Goal: Transaction & Acquisition: Purchase product/service

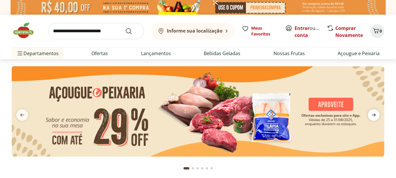
click at [375, 117] on icon "next" at bounding box center [373, 114] width 7 height 7
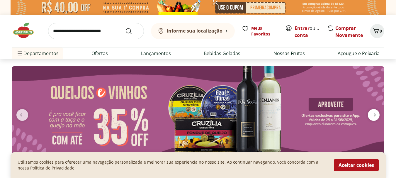
click at [375, 119] on span "next" at bounding box center [374, 115] width 12 height 12
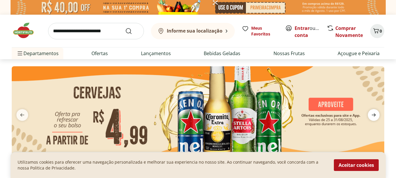
click at [375, 119] on span "next" at bounding box center [374, 115] width 12 height 12
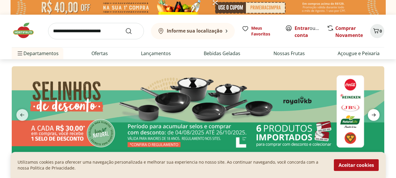
click at [375, 119] on span "next" at bounding box center [374, 115] width 12 height 12
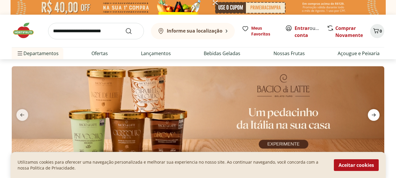
click at [375, 119] on span "next" at bounding box center [374, 115] width 12 height 12
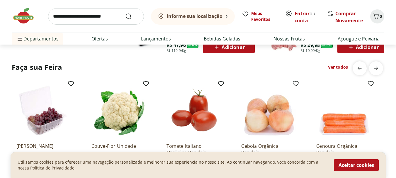
scroll to position [498, 0]
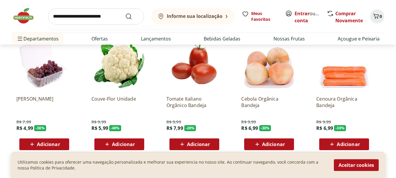
click at [64, 22] on input "search" at bounding box center [96, 16] width 96 height 16
type input "******"
click at [125, 13] on button "Submit Search" at bounding box center [132, 16] width 14 height 7
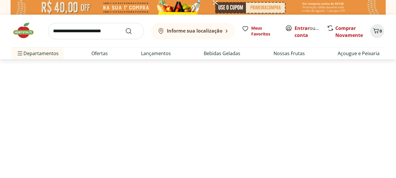
click at [201, 29] on b "Informe sua localização" at bounding box center [195, 31] width 56 height 6
select select "**********"
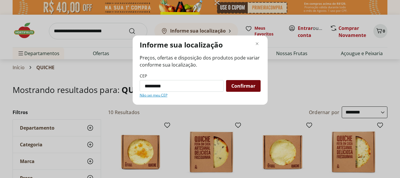
type input "*********"
click at [244, 90] on div "Confirmar" at bounding box center [243, 86] width 35 height 12
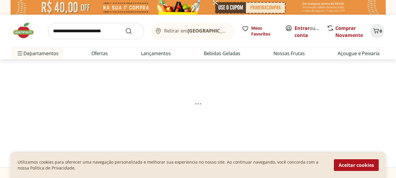
select select "**********"
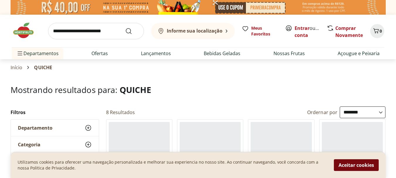
click at [368, 168] on button "Aceitar cookies" at bounding box center [356, 165] width 45 height 12
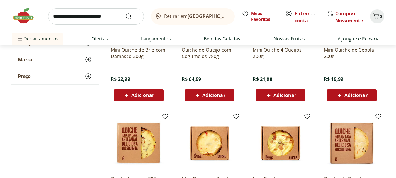
scroll to position [88, 0]
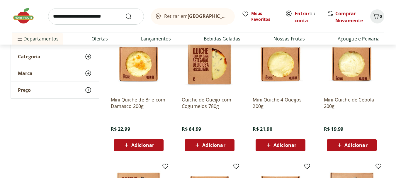
click at [350, 145] on span "Adicionar" at bounding box center [355, 145] width 23 height 5
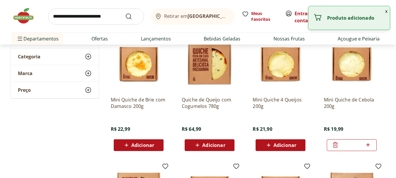
click at [371, 141] on icon at bounding box center [367, 144] width 7 height 7
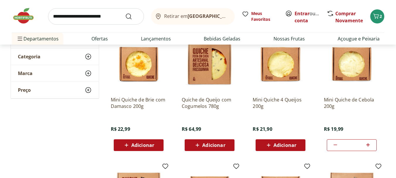
click at [366, 146] on icon at bounding box center [367, 144] width 7 height 7
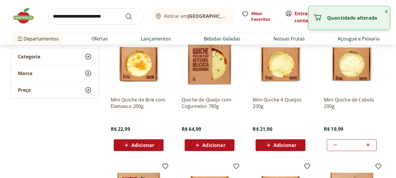
type input "*"
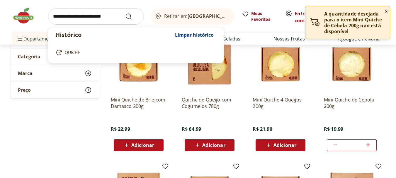
click at [118, 18] on input "search" at bounding box center [96, 16] width 96 height 16
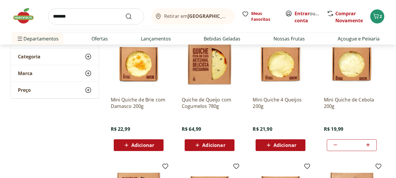
type input "*******"
click at [125, 13] on button "Submit Search" at bounding box center [132, 16] width 14 height 7
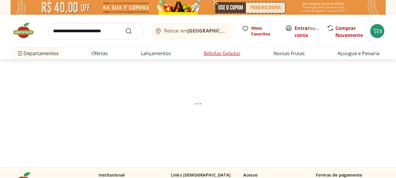
select select "**********"
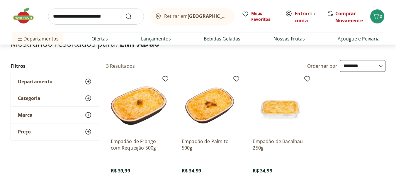
scroll to position [88, 0]
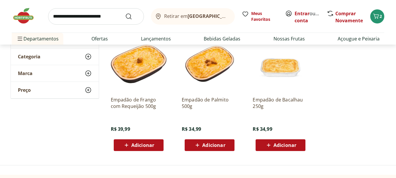
click at [213, 147] on span "Adicionar" at bounding box center [213, 145] width 23 height 5
click at [95, 40] on link "Ofertas" at bounding box center [99, 38] width 16 height 7
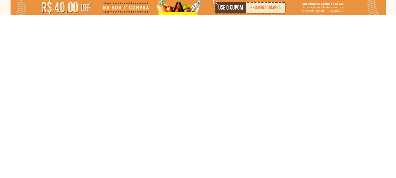
select select "**********"
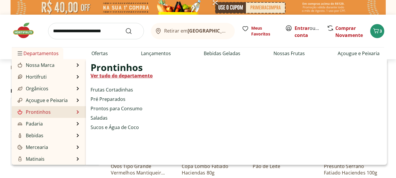
click at [45, 113] on link "Prontinhos" at bounding box center [33, 111] width 34 height 7
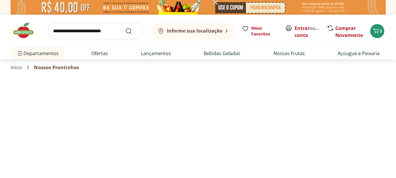
select select "**********"
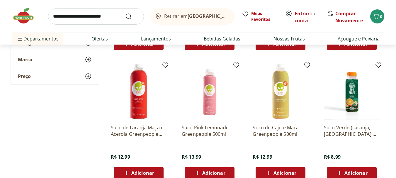
scroll to position [381, 0]
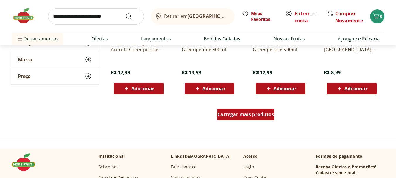
click at [238, 115] on span "Carregar mais produtos" at bounding box center [245, 114] width 57 height 5
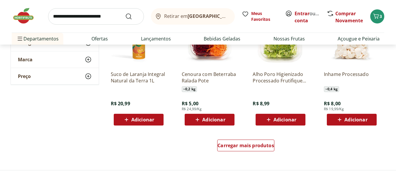
scroll to position [732, 0]
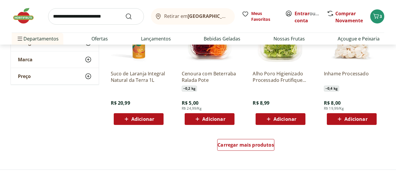
click at [223, 119] on span "Adicionar" at bounding box center [213, 119] width 23 height 5
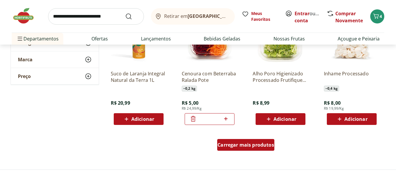
click at [231, 148] on div "Carregar mais produtos" at bounding box center [245, 145] width 57 height 12
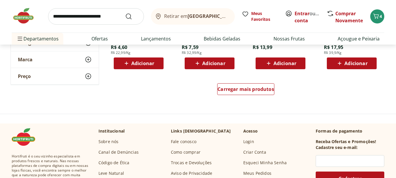
scroll to position [1171, 0]
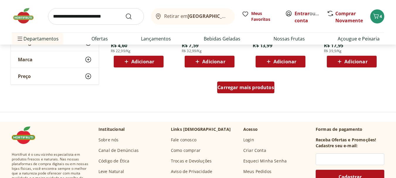
click at [253, 85] on span "Carregar mais produtos" at bounding box center [245, 87] width 57 height 5
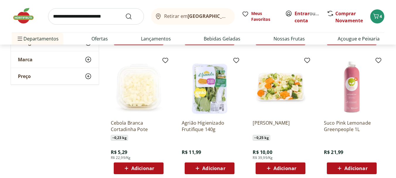
scroll to position [1523, 0]
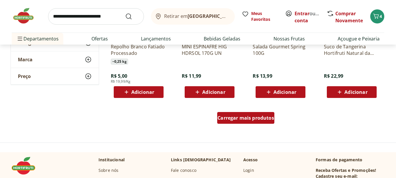
click at [252, 116] on span "Carregar mais produtos" at bounding box center [245, 117] width 57 height 5
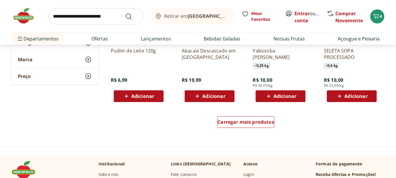
scroll to position [1904, 0]
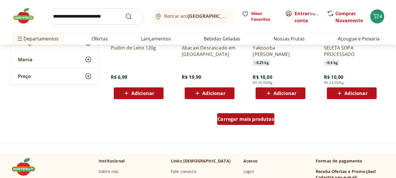
click at [264, 121] on span "Carregar mais produtos" at bounding box center [245, 119] width 57 height 5
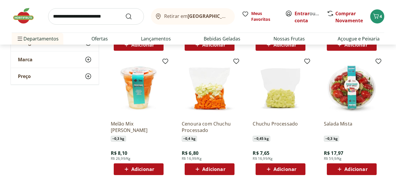
scroll to position [1962, 0]
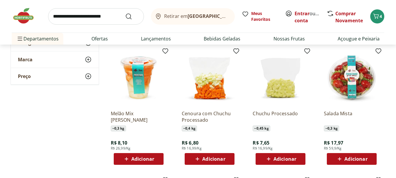
click at [352, 158] on span "Adicionar" at bounding box center [355, 158] width 23 height 5
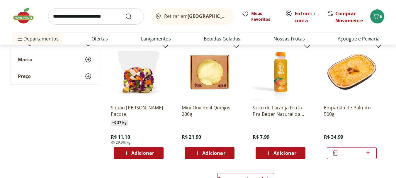
scroll to position [2255, 0]
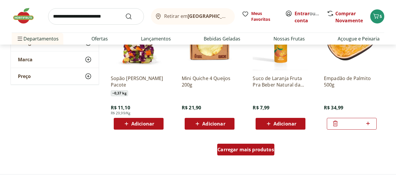
click at [247, 149] on span "Carregar mais produtos" at bounding box center [245, 149] width 57 height 5
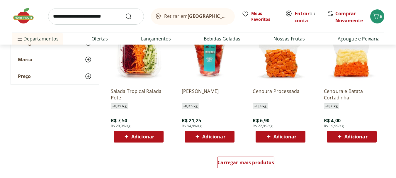
scroll to position [2665, 0]
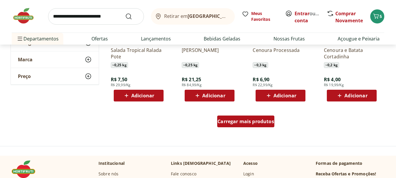
click at [246, 121] on span "Carregar mais produtos" at bounding box center [245, 121] width 57 height 5
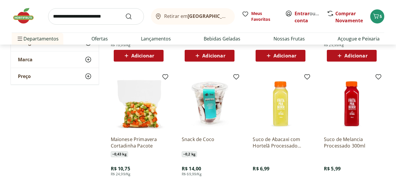
scroll to position [3016, 0]
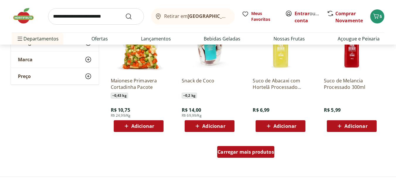
click at [236, 153] on span "Carregar mais produtos" at bounding box center [245, 151] width 57 height 5
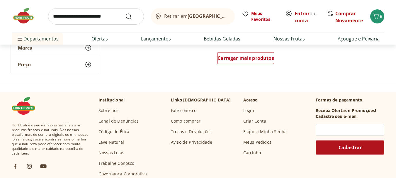
scroll to position [3456, 0]
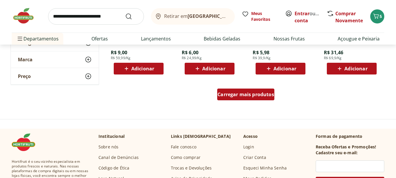
click at [246, 93] on span "Carregar mais produtos" at bounding box center [245, 94] width 57 height 5
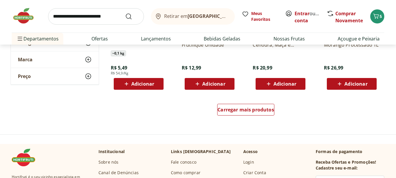
scroll to position [3807, 0]
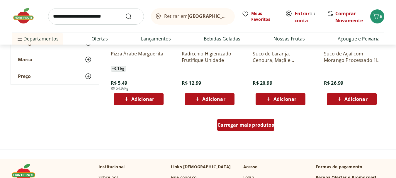
click at [239, 125] on span "Carregar mais produtos" at bounding box center [245, 124] width 57 height 5
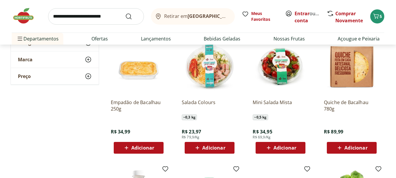
scroll to position [4012, 0]
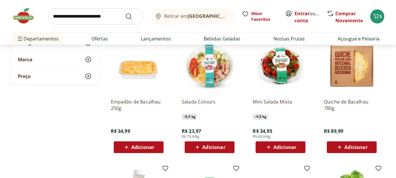
click at [285, 148] on span "Adicionar" at bounding box center [284, 147] width 23 height 5
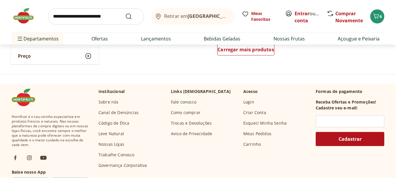
scroll to position [4217, 0]
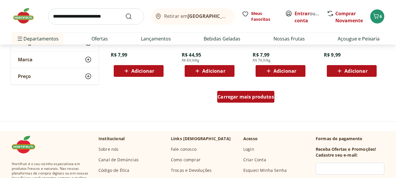
click at [242, 96] on span "Carregar mais produtos" at bounding box center [245, 96] width 57 height 5
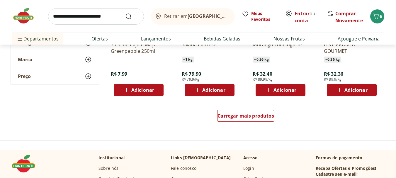
scroll to position [4627, 0]
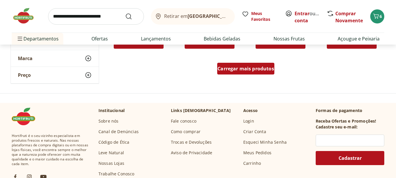
click at [254, 72] on div "Carregar mais produtos" at bounding box center [245, 69] width 57 height 12
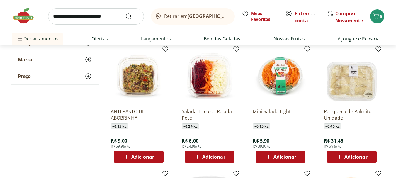
scroll to position [3368, 0]
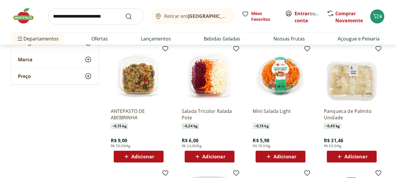
click at [359, 156] on span "Adicionar" at bounding box center [355, 156] width 23 height 5
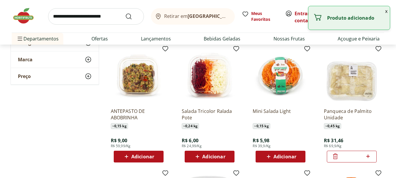
click at [332, 158] on icon at bounding box center [335, 156] width 7 height 7
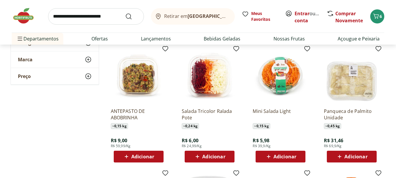
click at [357, 156] on span "Adicionar" at bounding box center [355, 156] width 23 height 5
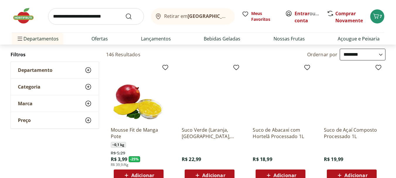
scroll to position [0, 0]
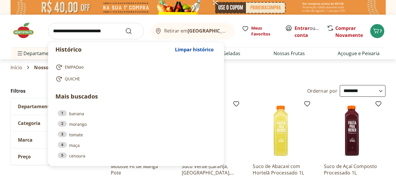
click at [82, 28] on input "search" at bounding box center [96, 31] width 96 height 16
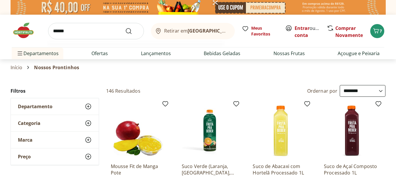
type input "******"
click at [125, 28] on button "Submit Search" at bounding box center [132, 31] width 14 height 7
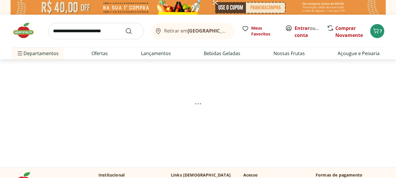
select select "**********"
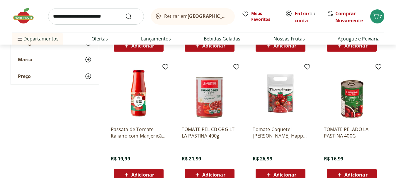
scroll to position [117, 0]
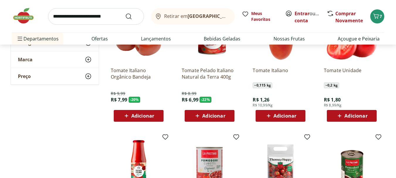
click at [156, 115] on div "Adicionar" at bounding box center [138, 115] width 40 height 11
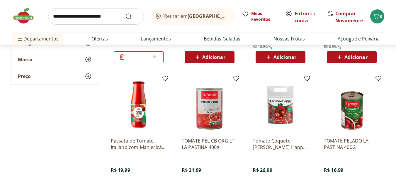
scroll to position [351, 0]
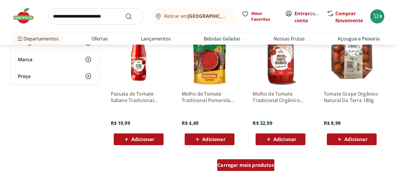
click at [236, 164] on span "Carregar mais produtos" at bounding box center [245, 165] width 57 height 5
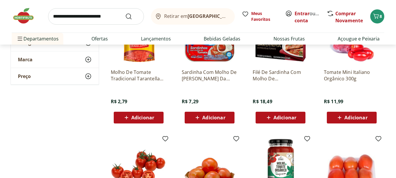
scroll to position [498, 0]
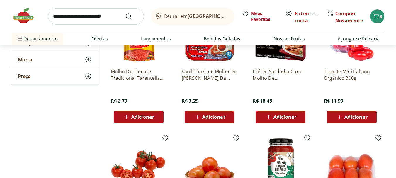
click at [368, 122] on div "Adicionar" at bounding box center [351, 117] width 40 height 11
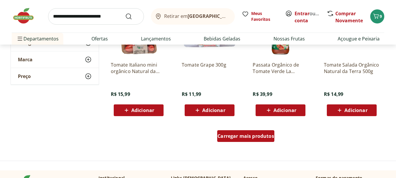
scroll to position [761, 0]
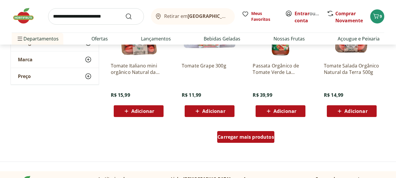
click at [268, 137] on span "Carregar mais produtos" at bounding box center [245, 136] width 57 height 5
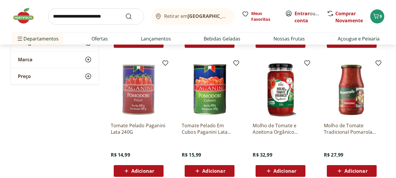
scroll to position [996, 0]
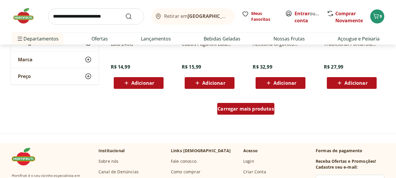
click at [238, 105] on div "Carregar mais produtos" at bounding box center [245, 109] width 57 height 12
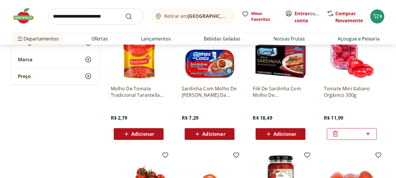
scroll to position [469, 0]
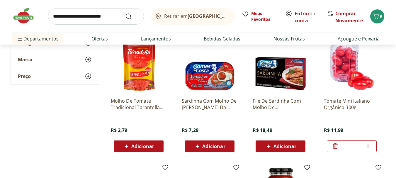
click at [374, 145] on div "*" at bounding box center [352, 146] width 50 height 12
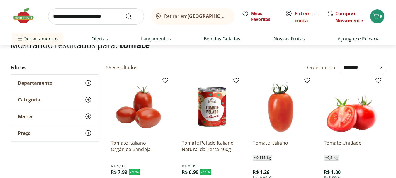
scroll to position [88, 0]
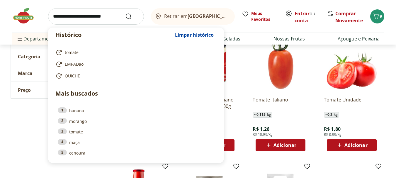
click at [107, 13] on input "search" at bounding box center [96, 16] width 96 height 16
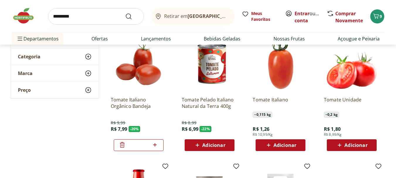
type input "*********"
click at [125, 13] on button "Submit Search" at bounding box center [132, 16] width 14 height 7
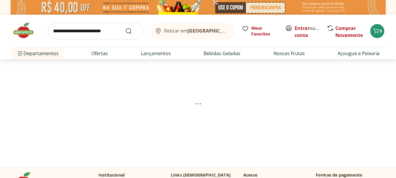
select select "**********"
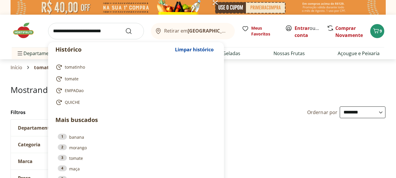
click at [70, 28] on input "search" at bounding box center [96, 31] width 96 height 16
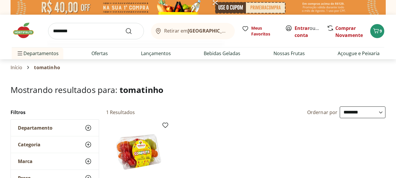
type input "********"
click at [125, 28] on button "Submit Search" at bounding box center [132, 31] width 14 height 7
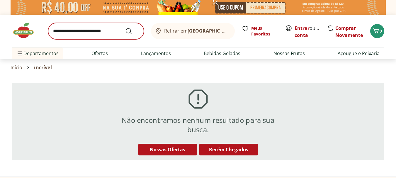
click at [90, 38] on div "Retirar em Rio de Janeiro/RJ Meus Favoritos Entrar ou Criar conta Comprar Novam…" at bounding box center [198, 31] width 372 height 33
click at [91, 33] on input "search" at bounding box center [96, 31] width 96 height 16
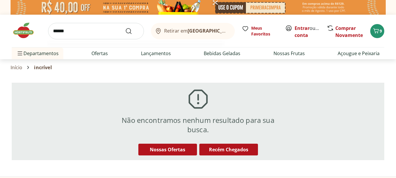
type input "******"
click at [125, 28] on button "Submit Search" at bounding box center [132, 31] width 14 height 7
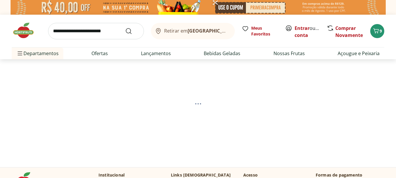
select select "**********"
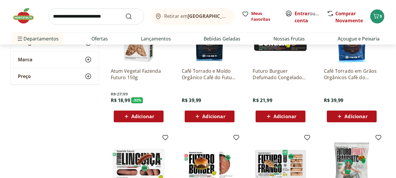
scroll to position [117, 0]
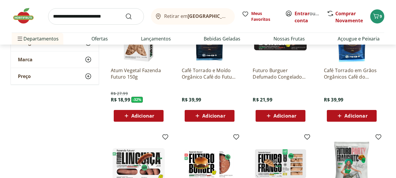
click at [273, 114] on span "Adicionar" at bounding box center [280, 115] width 31 height 7
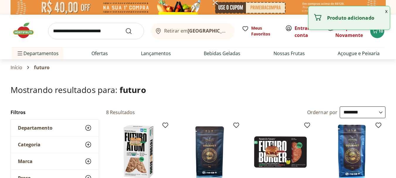
select select "**********"
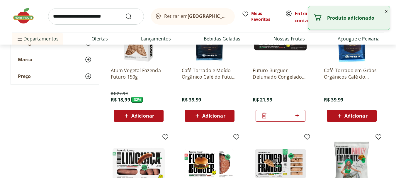
click at [298, 115] on icon at bounding box center [297, 116] width 4 height 4
type input "*"
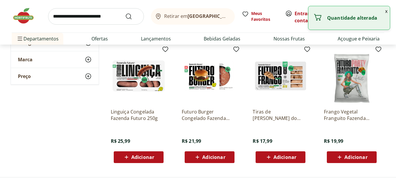
scroll to position [205, 0]
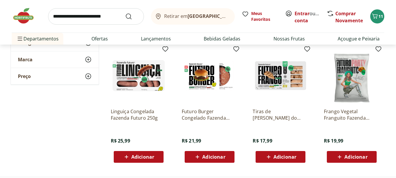
click at [353, 153] on div "Adicionar" at bounding box center [351, 156] width 40 height 11
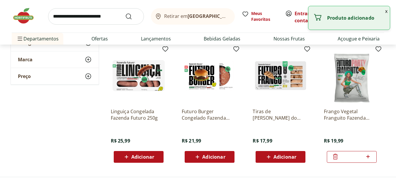
click at [370, 154] on icon at bounding box center [367, 156] width 7 height 7
click at [370, 155] on icon at bounding box center [367, 156] width 7 height 7
click at [371, 157] on icon at bounding box center [367, 156] width 7 height 7
type input "*"
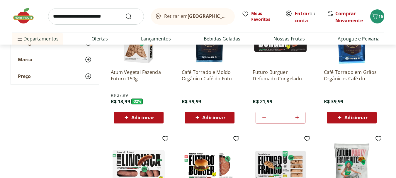
scroll to position [117, 0]
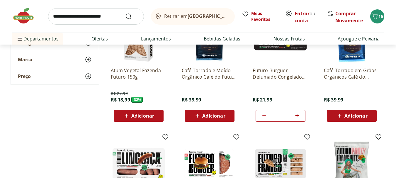
click at [299, 115] on icon at bounding box center [296, 115] width 7 height 7
type input "*"
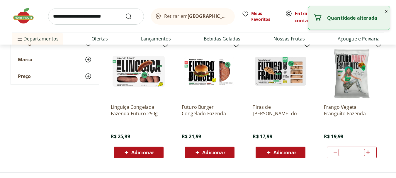
scroll to position [234, 0]
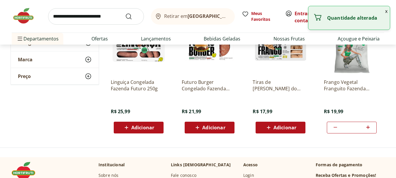
click at [376, 125] on div "*" at bounding box center [352, 128] width 50 height 12
click at [370, 126] on icon at bounding box center [367, 127] width 7 height 7
type input "*"
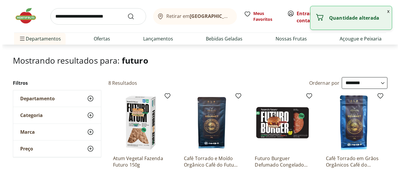
scroll to position [0, 0]
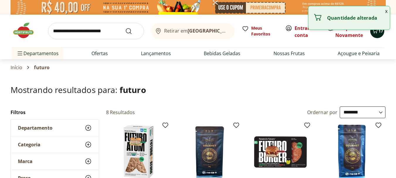
click at [377, 34] on span "Carrinho" at bounding box center [374, 31] width 7 height 8
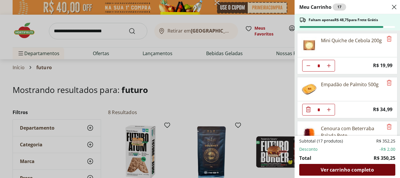
click at [339, 169] on span "Ver carrinho completo" at bounding box center [347, 169] width 53 height 5
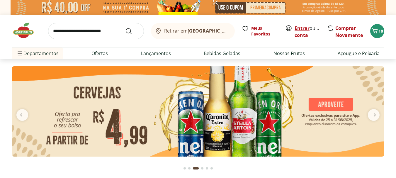
click at [303, 26] on link "Entrar" at bounding box center [301, 28] width 15 height 6
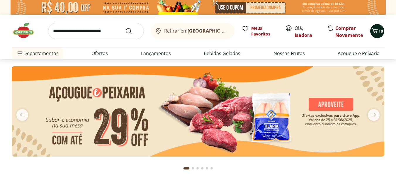
click at [374, 31] on icon "Carrinho" at bounding box center [374, 30] width 7 height 7
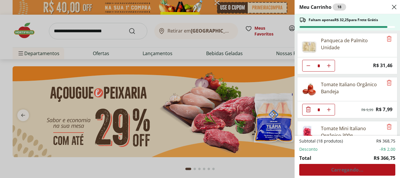
scroll to position [293, 0]
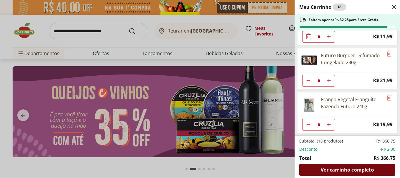
click at [343, 172] on span "Ver carrinho completo" at bounding box center [347, 169] width 53 height 5
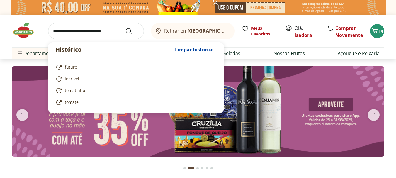
click at [90, 28] on input "search" at bounding box center [96, 31] width 96 height 16
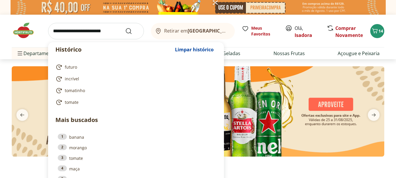
click at [90, 29] on input "search" at bounding box center [96, 31] width 96 height 16
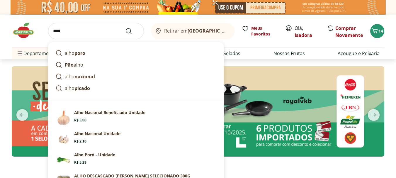
type input "****"
click at [125, 28] on button "Submit Search" at bounding box center [132, 31] width 14 height 7
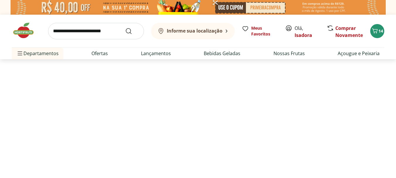
select select "**********"
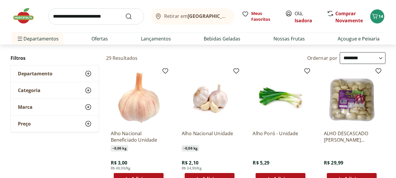
scroll to position [88, 0]
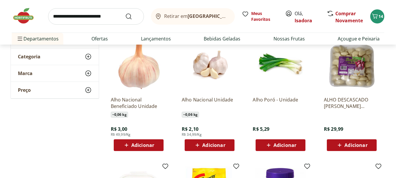
click at [210, 147] on span "Adicionar" at bounding box center [213, 145] width 23 height 5
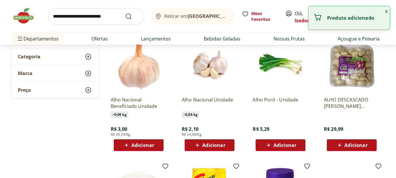
click at [228, 145] on div "Adicionar" at bounding box center [209, 145] width 40 height 11
click at [226, 145] on icon at bounding box center [226, 145] width 4 height 4
type input "*"
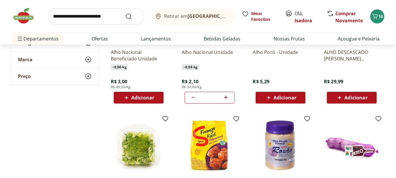
scroll to position [205, 0]
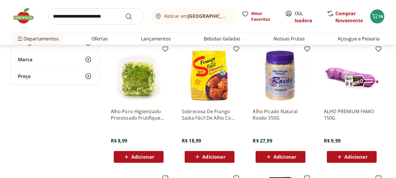
click at [108, 17] on input "search" at bounding box center [96, 16] width 96 height 16
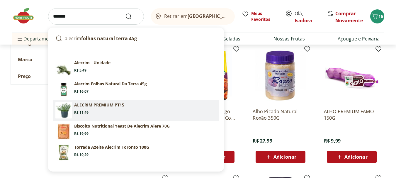
click at [114, 108] on section "ALECRIM PREMIUM PT15 Price: R$ 11,49" at bounding box center [145, 108] width 142 height 13
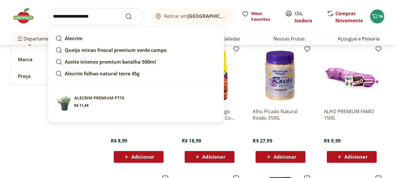
click at [112, 15] on input "**********" at bounding box center [96, 16] width 96 height 16
click at [112, 14] on input "**********" at bounding box center [96, 16] width 96 height 16
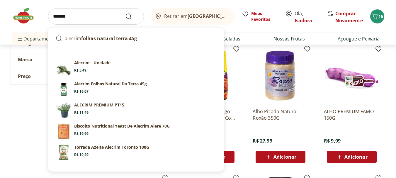
type input "*******"
click at [125, 13] on button "Submit Search" at bounding box center [132, 16] width 14 height 7
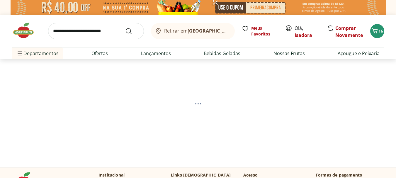
select select "**********"
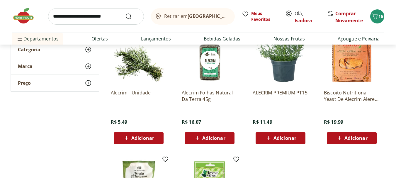
scroll to position [88, 0]
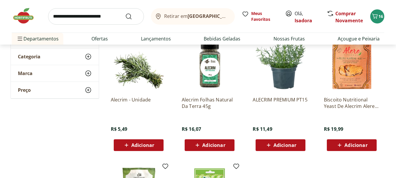
click at [222, 145] on span "Adicionar" at bounding box center [213, 145] width 23 height 5
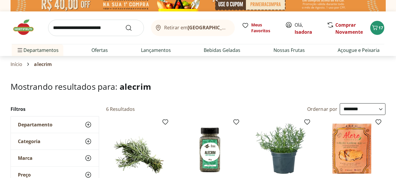
scroll to position [0, 0]
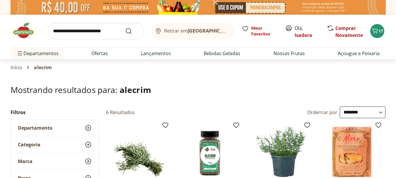
click at [100, 30] on input "search" at bounding box center [96, 31] width 96 height 16
type input "********"
click at [125, 28] on button "Submit Search" at bounding box center [132, 31] width 14 height 7
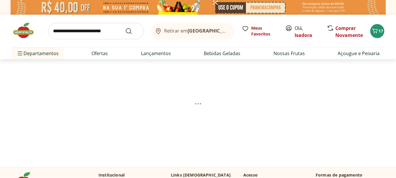
select select "**********"
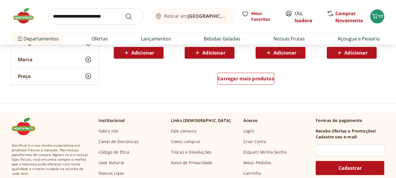
scroll to position [410, 0]
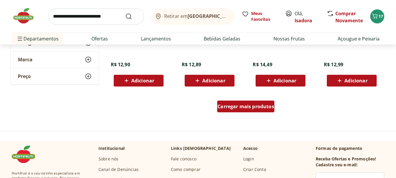
click at [250, 108] on span "Carregar mais produtos" at bounding box center [245, 106] width 57 height 5
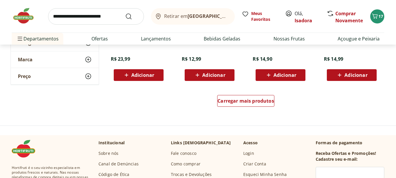
scroll to position [849, 0]
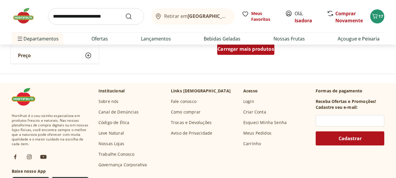
click at [242, 47] on span "Carregar mais produtos" at bounding box center [245, 49] width 57 height 5
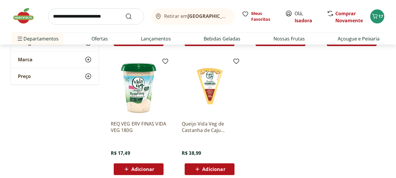
scroll to position [966, 0]
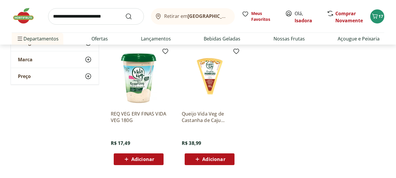
click at [133, 158] on span "Adicionar" at bounding box center [142, 159] width 23 height 5
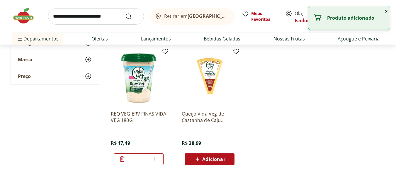
click at [157, 159] on icon at bounding box center [154, 158] width 7 height 7
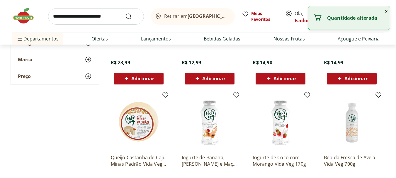
scroll to position [791, 0]
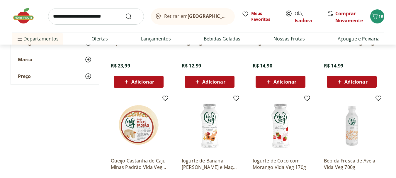
type input "*"
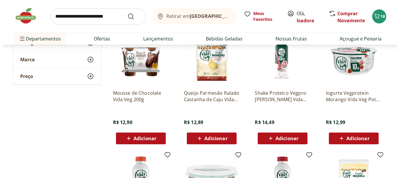
scroll to position [351, 0]
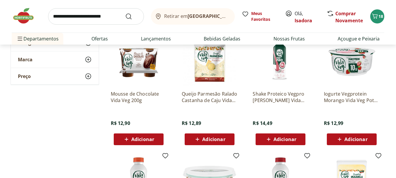
click at [82, 11] on input "search" at bounding box center [96, 16] width 96 height 16
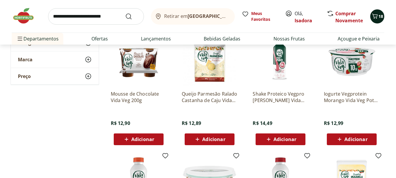
click at [380, 17] on span "18" at bounding box center [380, 16] width 5 height 6
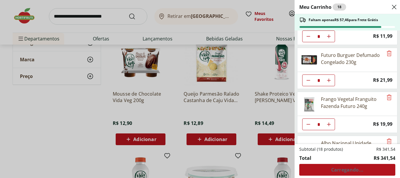
scroll to position [328, 0]
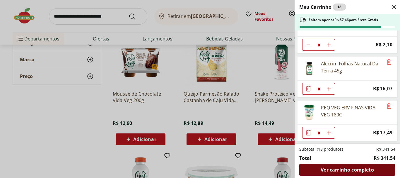
click at [339, 171] on span "Ver carrinho completo" at bounding box center [347, 169] width 53 height 5
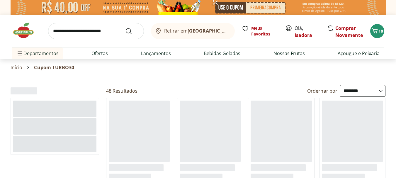
select select "**********"
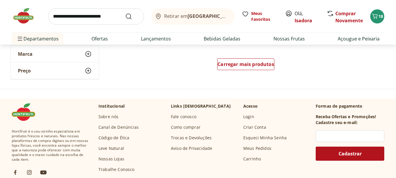
scroll to position [460, 0]
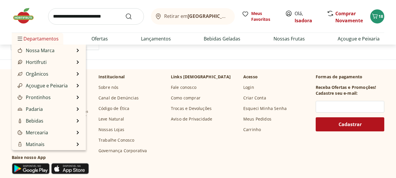
click at [34, 42] on span "Departamentos" at bounding box center [37, 39] width 42 height 14
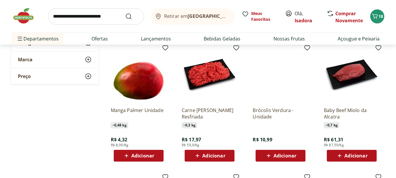
scroll to position [0, 0]
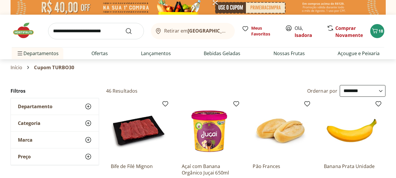
click at [50, 68] on span "Cupom TURBO30" at bounding box center [54, 67] width 40 height 5
click at [51, 68] on span "Cupom TURBO30" at bounding box center [54, 67] width 40 height 5
click at [51, 69] on span "Cupom TURBO30" at bounding box center [54, 67] width 40 height 5
click at [238, 12] on img at bounding box center [198, 7] width 375 height 15
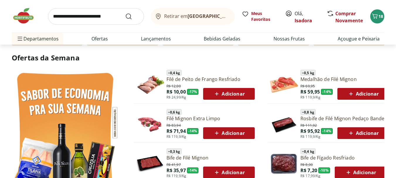
scroll to position [410, 0]
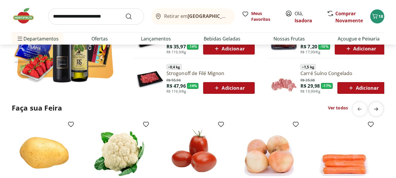
click at [381, 108] on span "next" at bounding box center [376, 109] width 12 height 12
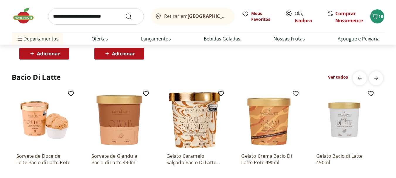
scroll to position [1523, 0]
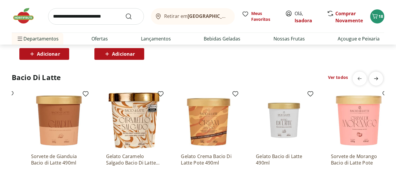
scroll to position [0, 75]
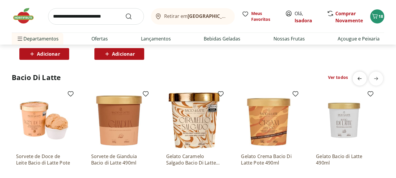
scroll to position [0, 0]
click at [333, 76] on link "Ver todos" at bounding box center [338, 77] width 20 height 6
select select "**********"
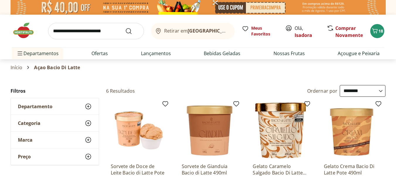
click at [14, 69] on link "Início" at bounding box center [17, 67] width 12 height 5
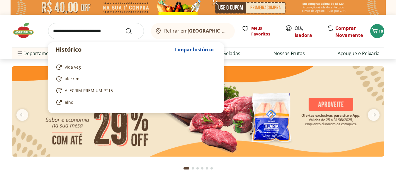
click at [84, 32] on input "search" at bounding box center [96, 31] width 96 height 16
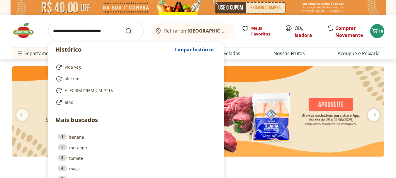
click at [377, 116] on span "next" at bounding box center [374, 115] width 12 height 12
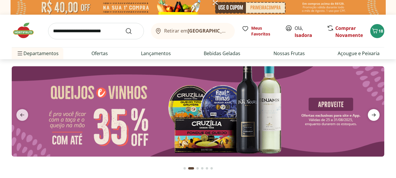
click at [377, 116] on span "next" at bounding box center [374, 115] width 12 height 12
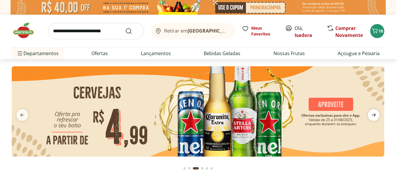
click at [377, 116] on span "next" at bounding box center [374, 115] width 12 height 12
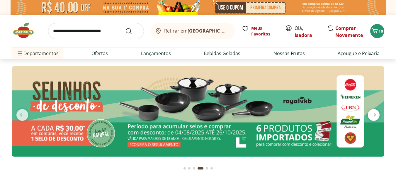
click at [377, 117] on span "next" at bounding box center [374, 115] width 12 height 12
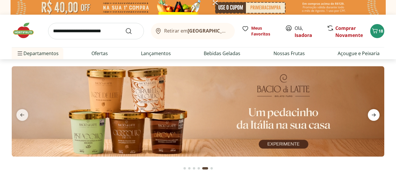
click at [376, 117] on icon "next" at bounding box center [373, 114] width 7 height 7
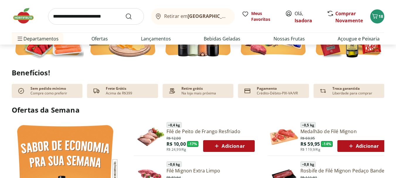
scroll to position [176, 0]
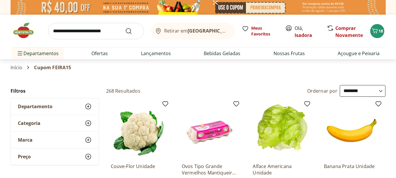
select select "**********"
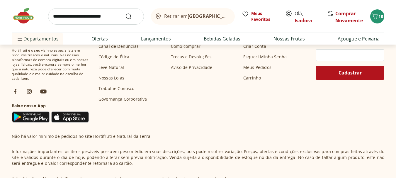
scroll to position [113, 0]
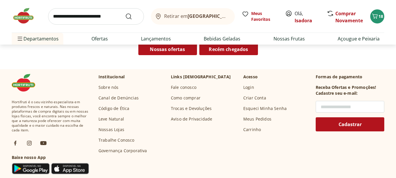
click at [329, 110] on input "text" at bounding box center [349, 107] width 69 height 12
click at [110, 85] on link "Sobre nós" at bounding box center [108, 87] width 20 height 6
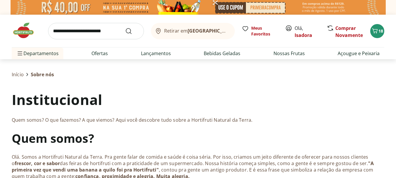
click at [343, 117] on p "Quem somos? O que fazemos? A que viemos? Aqui você descobre tudo sobre a Hortif…" at bounding box center [198, 120] width 372 height 6
click at [26, 30] on img at bounding box center [26, 31] width 29 height 18
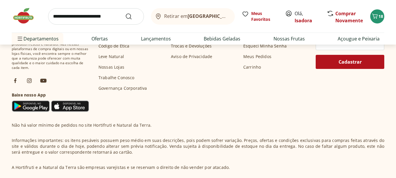
scroll to position [1810, 0]
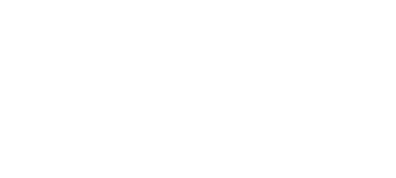
select select "**********"
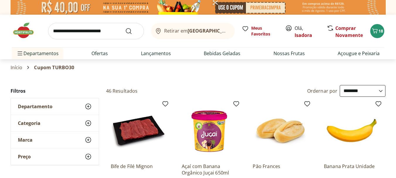
click at [67, 69] on span "Cupom TURBO30" at bounding box center [54, 67] width 40 height 5
click at [48, 64] on div "Início Cupom TURBO30" at bounding box center [198, 67] width 375 height 7
click at [80, 30] on input "search" at bounding box center [96, 31] width 96 height 16
type input "*****"
click at [125, 28] on button "Submit Search" at bounding box center [132, 31] width 14 height 7
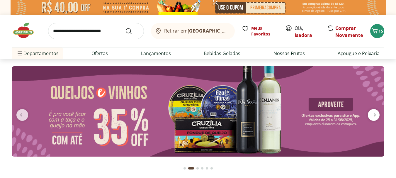
click at [372, 116] on icon "next" at bounding box center [373, 114] width 7 height 7
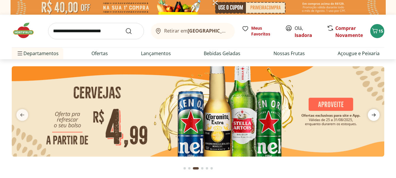
click at [372, 116] on icon "next" at bounding box center [373, 114] width 7 height 7
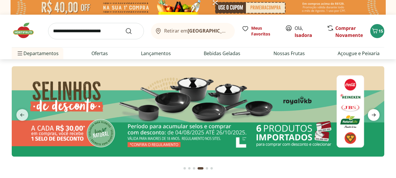
click at [372, 116] on icon "next" at bounding box center [373, 114] width 7 height 7
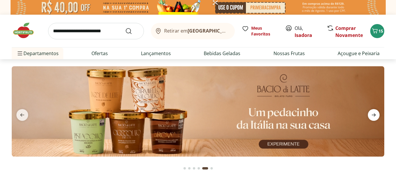
click at [372, 116] on icon "next" at bounding box center [373, 114] width 7 height 7
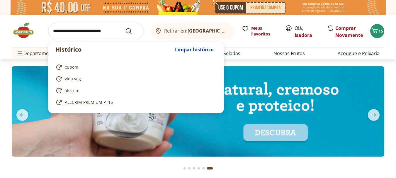
click at [93, 31] on input "search" at bounding box center [96, 31] width 96 height 16
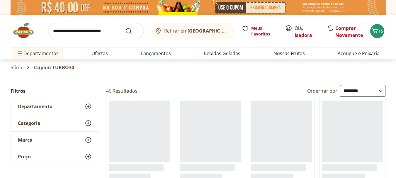
select select "**********"
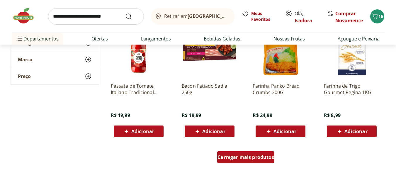
scroll to position [381, 0]
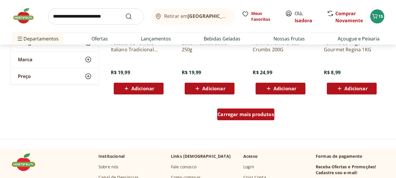
click at [240, 117] on span "Carregar mais produtos" at bounding box center [245, 114] width 57 height 5
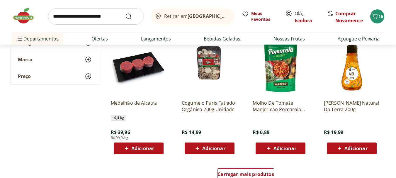
scroll to position [761, 0]
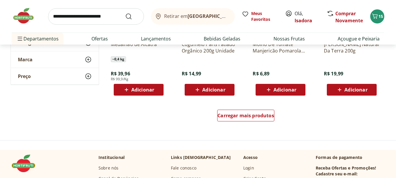
click at [235, 108] on div "Carregar mais produtos" at bounding box center [246, 116] width 284 height 28
click at [236, 115] on span "Carregar mais produtos" at bounding box center [245, 115] width 57 height 5
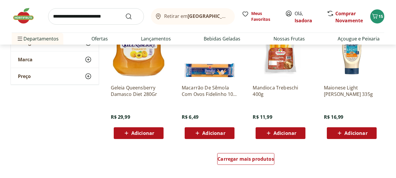
scroll to position [1113, 0]
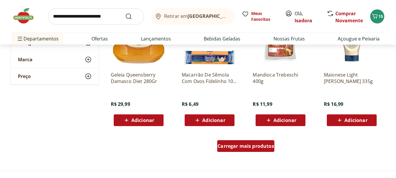
click at [238, 150] on div "Carregar mais produtos" at bounding box center [245, 146] width 57 height 12
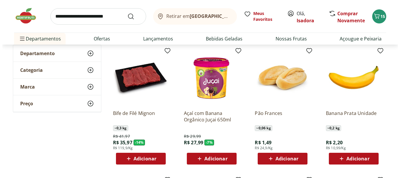
scroll to position [88, 0]
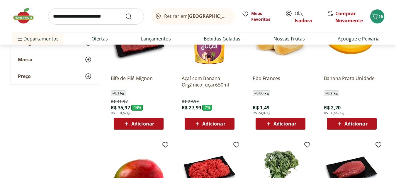
click at [347, 126] on span "Adicionar" at bounding box center [355, 123] width 23 height 5
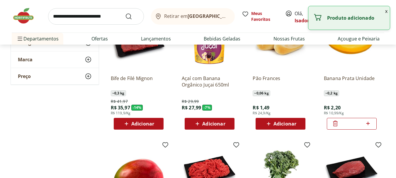
click at [371, 122] on icon at bounding box center [367, 123] width 7 height 7
click at [366, 118] on div at bounding box center [367, 124] width 7 height 14
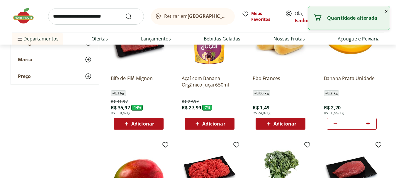
type input "*"
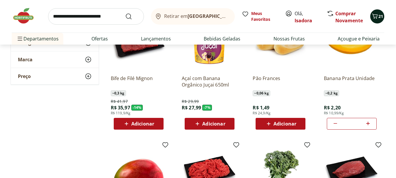
click at [375, 17] on icon "Carrinho" at bounding box center [374, 16] width 7 height 7
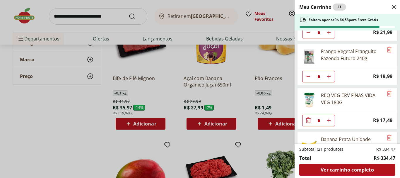
scroll to position [284, 0]
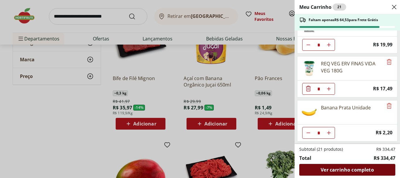
click at [352, 168] on span "Ver carrinho completo" at bounding box center [347, 169] width 53 height 5
